Goal: Check status: Check status

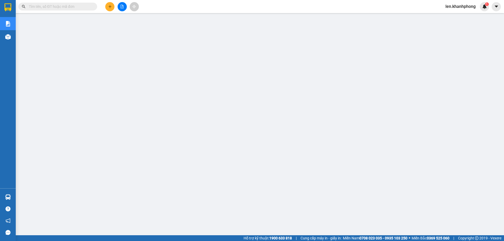
click at [51, 7] on input "text" at bounding box center [60, 7] width 62 height 6
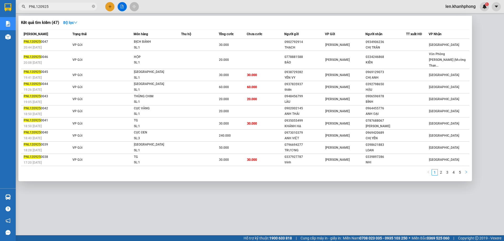
click at [467, 171] on icon "right" at bounding box center [466, 172] width 3 height 3
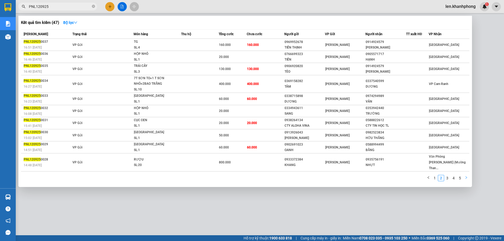
click at [466, 177] on icon "right" at bounding box center [467, 178] width 2 height 3
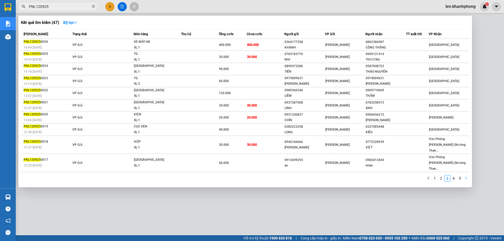
click at [466, 175] on div "1 2 3 4 5" at bounding box center [245, 179] width 449 height 9
click at [467, 177] on icon "right" at bounding box center [466, 178] width 3 height 3
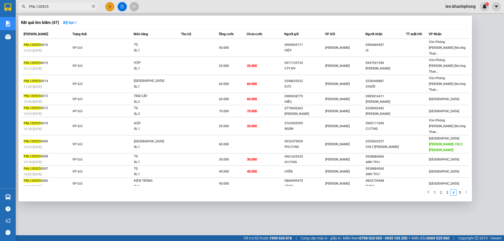
click at [467, 191] on icon "right" at bounding box center [466, 192] width 3 height 3
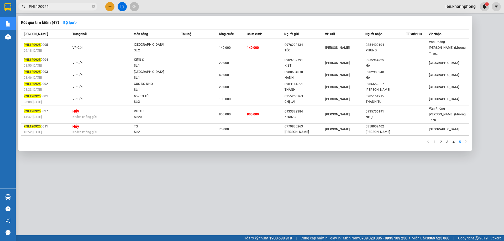
drag, startPoint x: 36, startPoint y: 7, endPoint x: 24, endPoint y: 8, distance: 12.1
click at [24, 8] on div "PNL120925" at bounding box center [51, 7] width 102 height 8
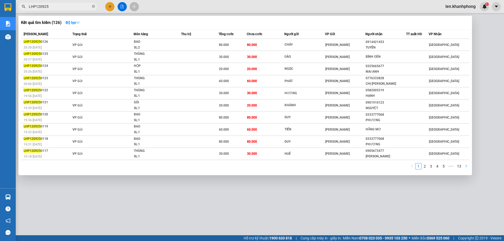
type input "LHP120925"
click at [467, 167] on icon "right" at bounding box center [466, 166] width 3 height 3
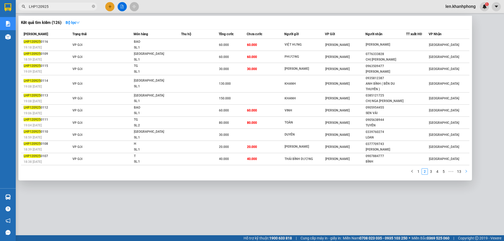
click at [467, 171] on icon "right" at bounding box center [467, 171] width 2 height 3
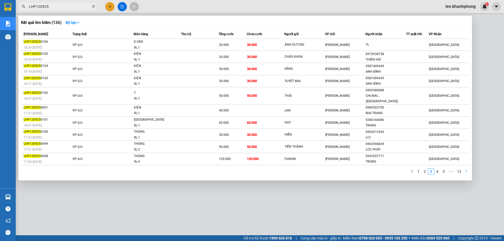
click at [468, 170] on icon "right" at bounding box center [466, 171] width 3 height 3
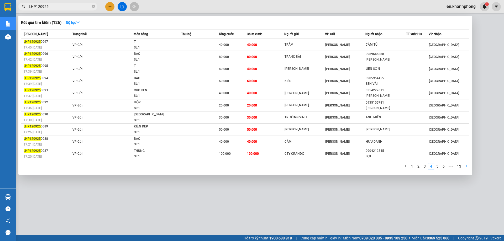
click at [468, 168] on icon "right" at bounding box center [466, 166] width 3 height 3
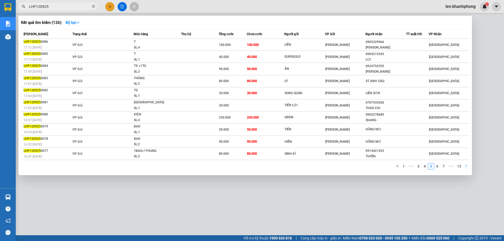
click at [468, 168] on icon "right" at bounding box center [466, 166] width 3 height 3
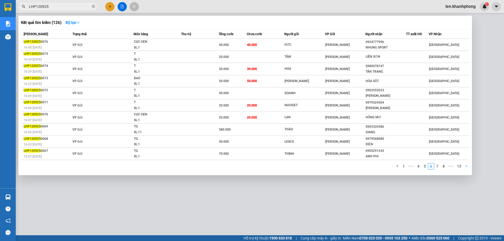
click at [468, 168] on icon "right" at bounding box center [466, 166] width 3 height 3
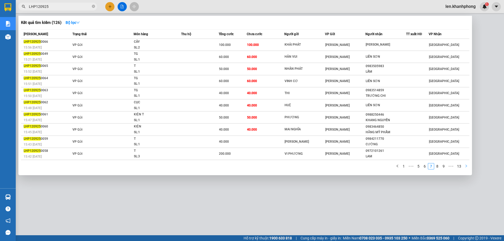
click at [468, 168] on icon "right" at bounding box center [466, 166] width 3 height 3
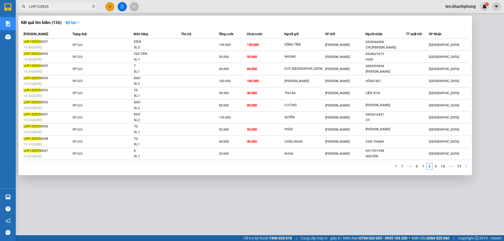
click at [465, 167] on button "button" at bounding box center [466, 166] width 6 height 6
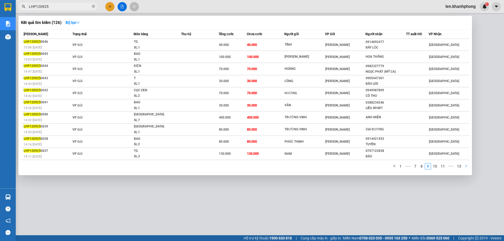
click at [465, 167] on button "button" at bounding box center [466, 166] width 6 height 6
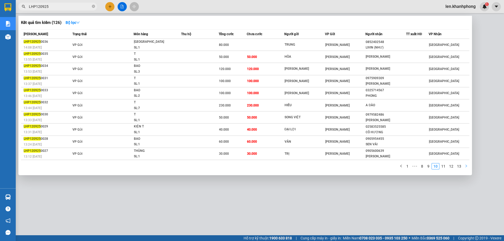
click at [465, 167] on button "button" at bounding box center [466, 166] width 6 height 6
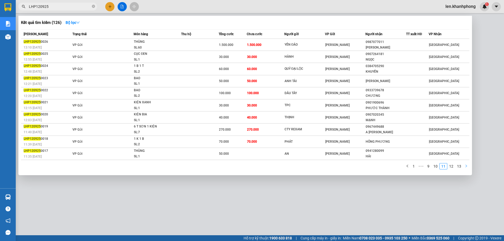
click at [465, 167] on button "button" at bounding box center [466, 166] width 6 height 6
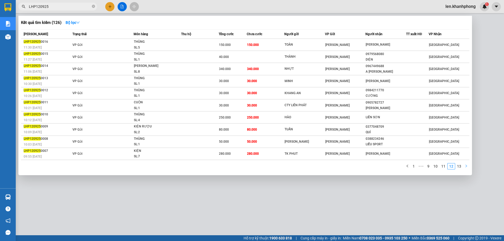
click at [465, 167] on button "button" at bounding box center [466, 166] width 6 height 6
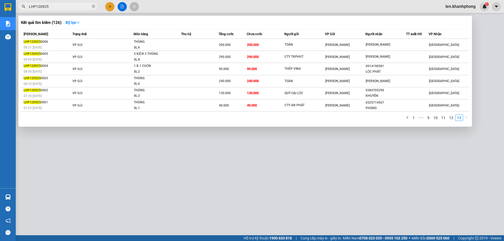
click at [220, 188] on div at bounding box center [252, 120] width 504 height 241
